Goal: Navigation & Orientation: Find specific page/section

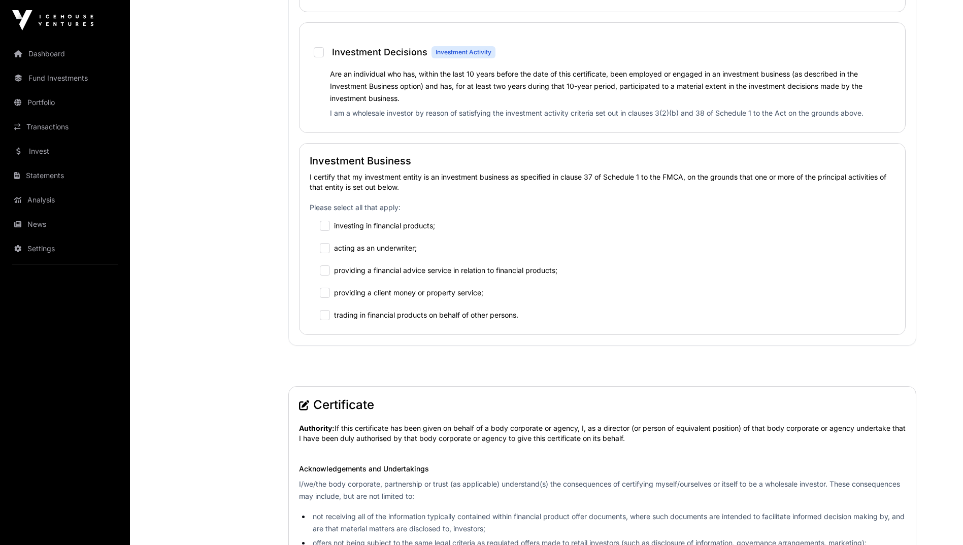
scroll to position [865, 0]
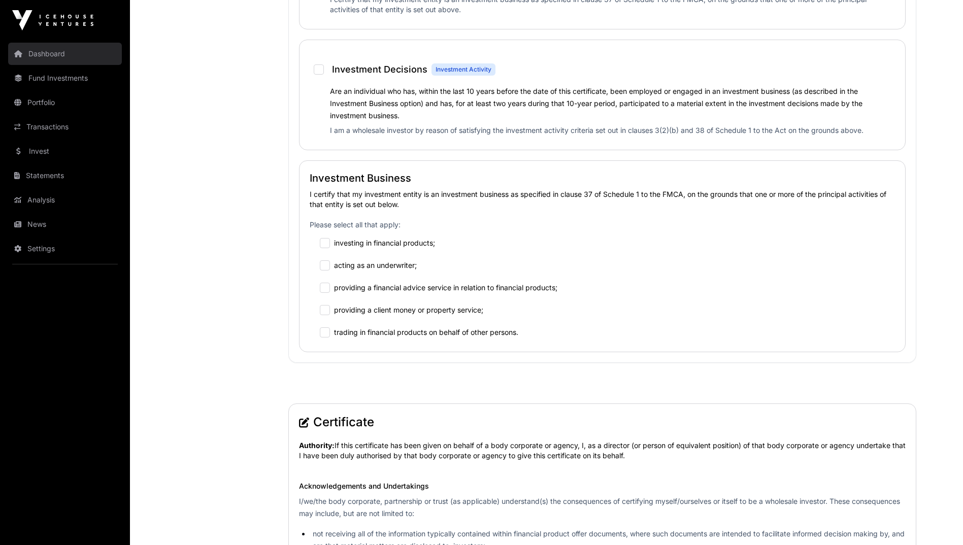
click at [85, 57] on link "Dashboard" at bounding box center [65, 54] width 114 height 22
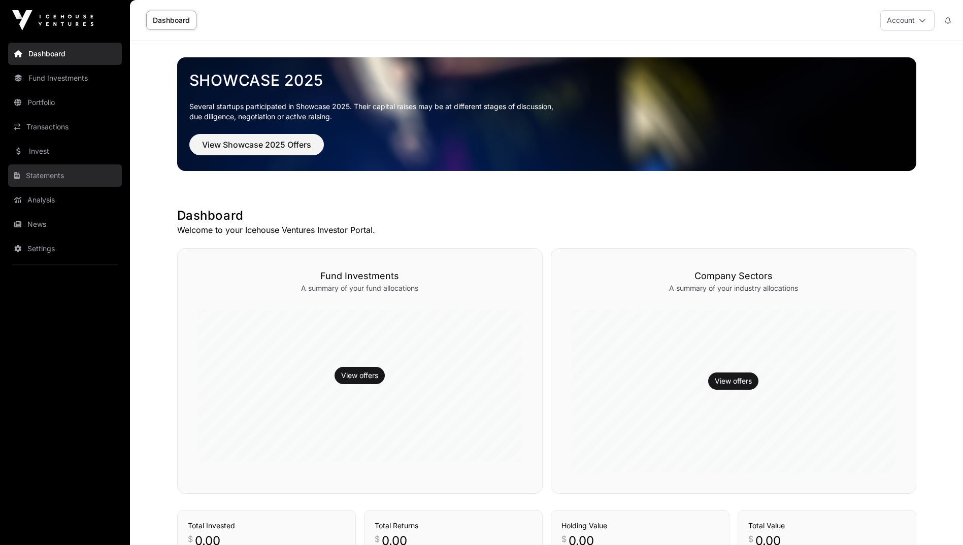
click at [60, 166] on link "Statements" at bounding box center [65, 175] width 114 height 22
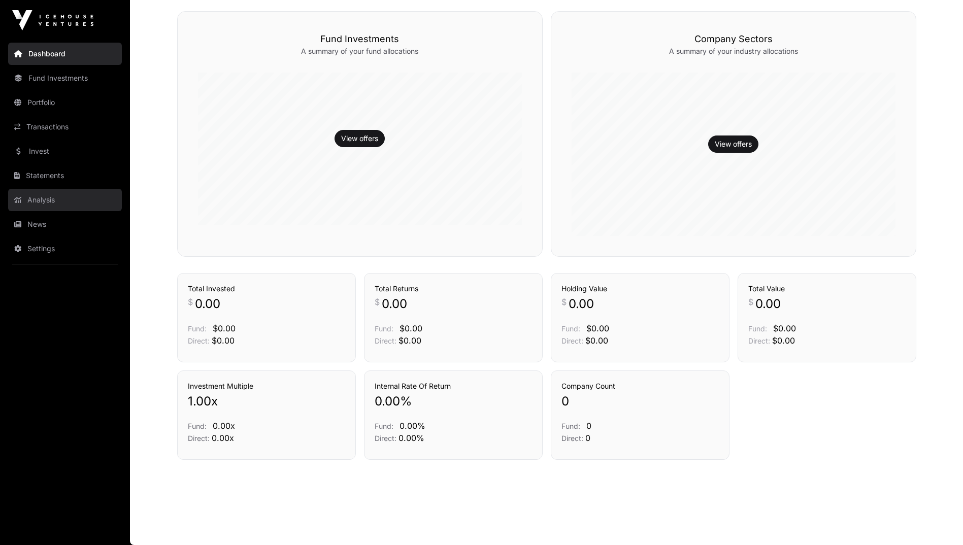
click at [57, 194] on link "Analysis" at bounding box center [65, 200] width 114 height 22
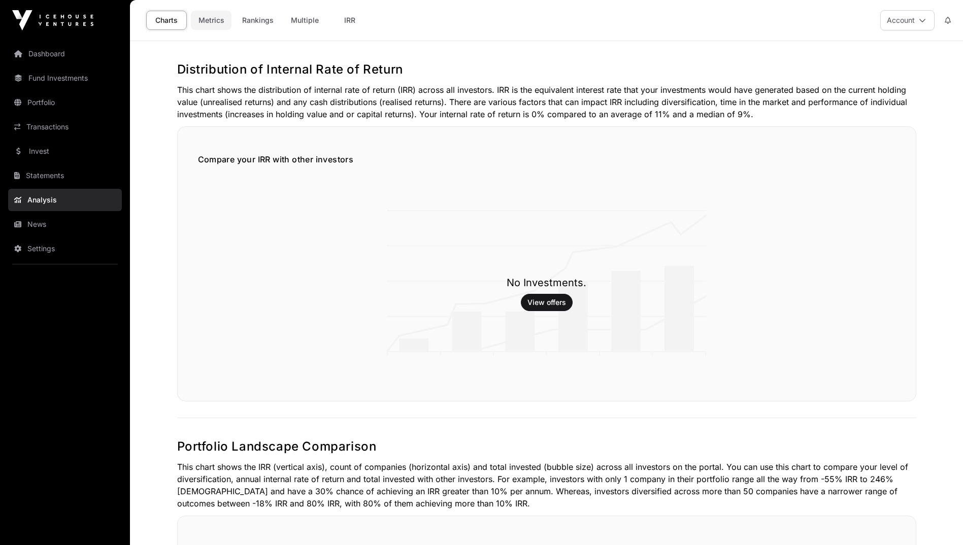
click at [214, 22] on link "Metrics" at bounding box center [211, 20] width 41 height 19
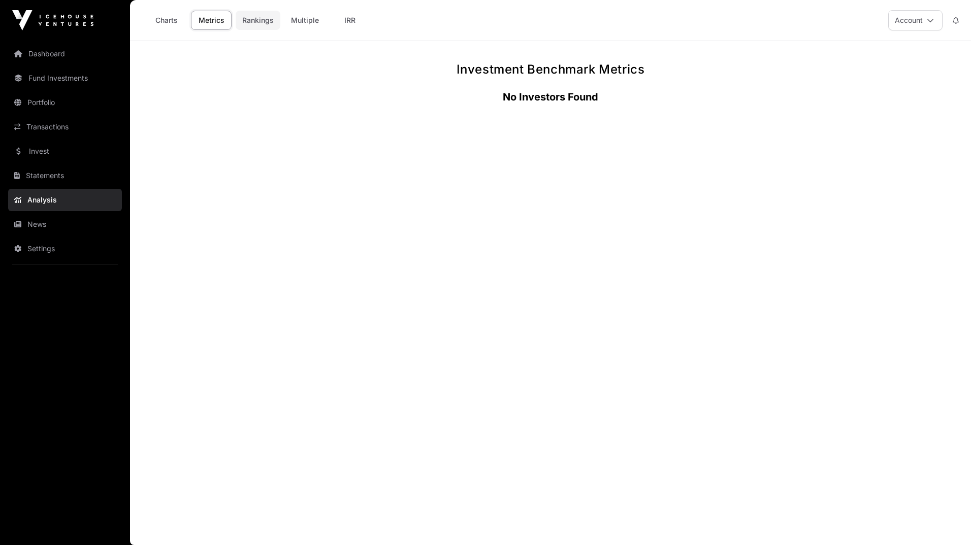
click at [255, 26] on link "Rankings" at bounding box center [258, 20] width 45 height 19
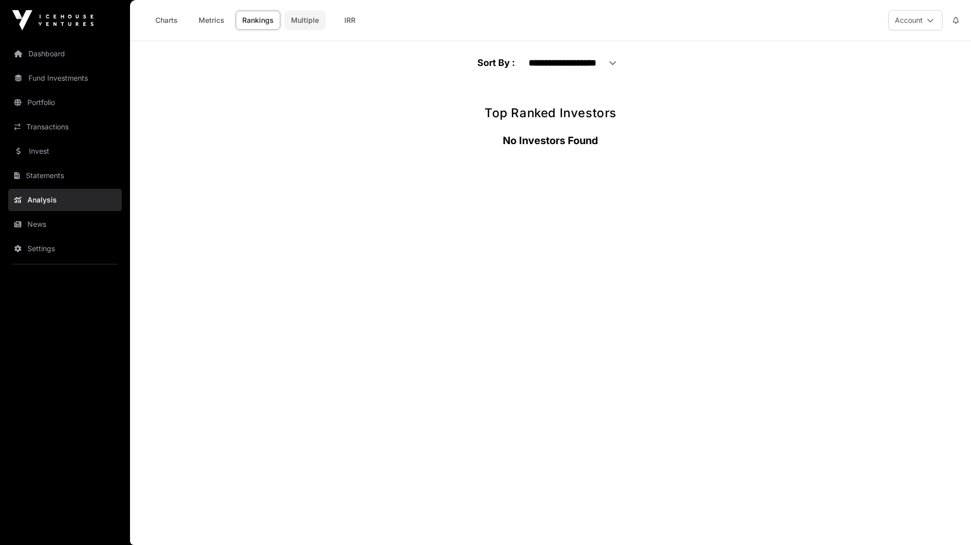
click at [305, 26] on link "Multiple" at bounding box center [304, 20] width 41 height 19
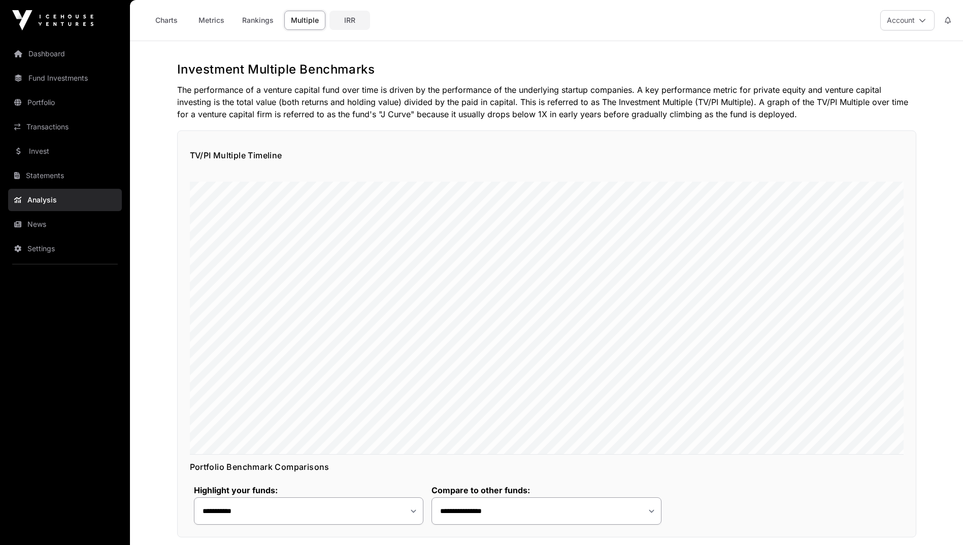
click at [363, 24] on link "IRR" at bounding box center [349, 20] width 41 height 19
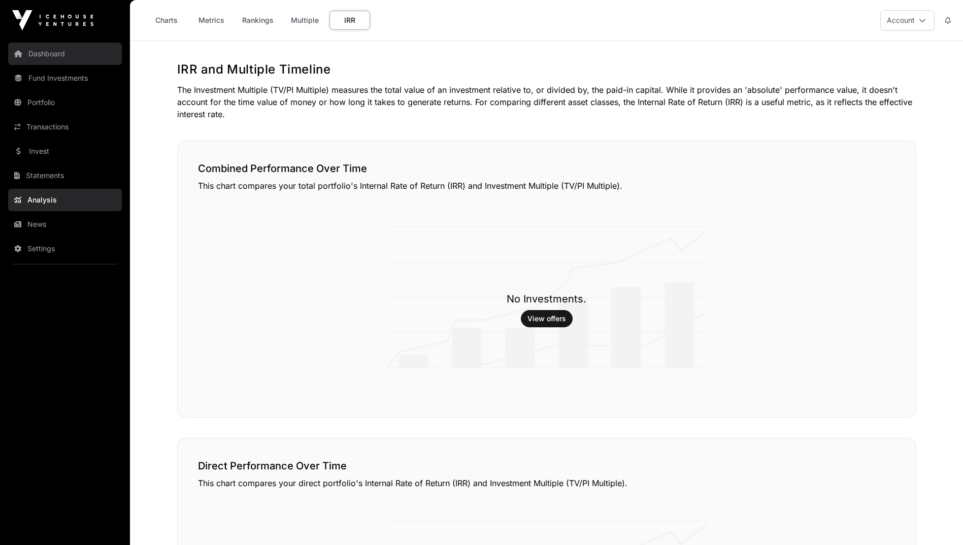
click at [75, 52] on link "Dashboard" at bounding box center [65, 54] width 114 height 22
